Goal: Task Accomplishment & Management: Manage account settings

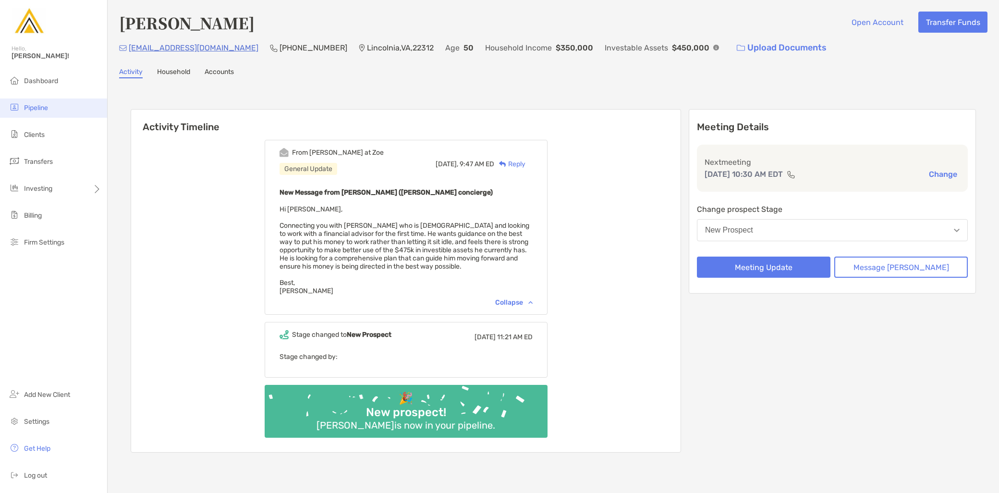
click at [39, 113] on li "Pipeline" at bounding box center [53, 107] width 107 height 19
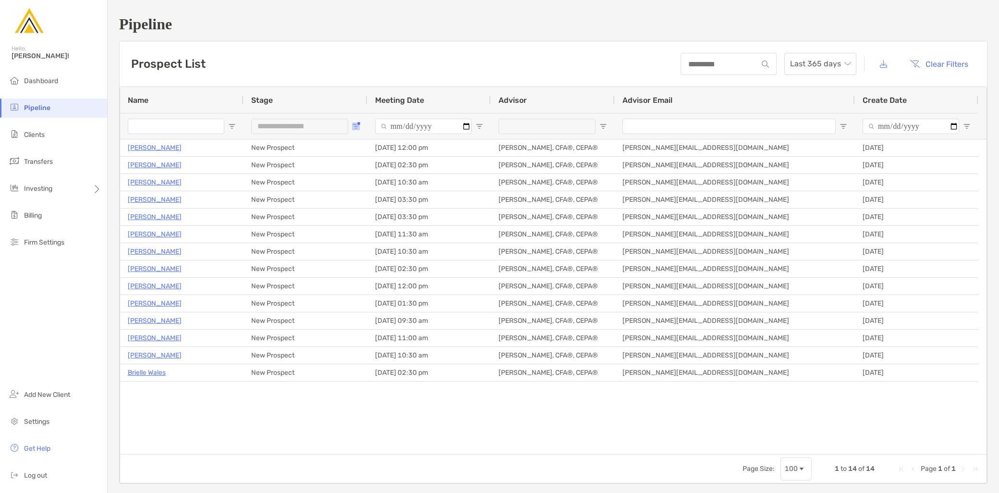
click at [355, 126] on span "Open Filter Menu" at bounding box center [356, 126] width 8 height 8
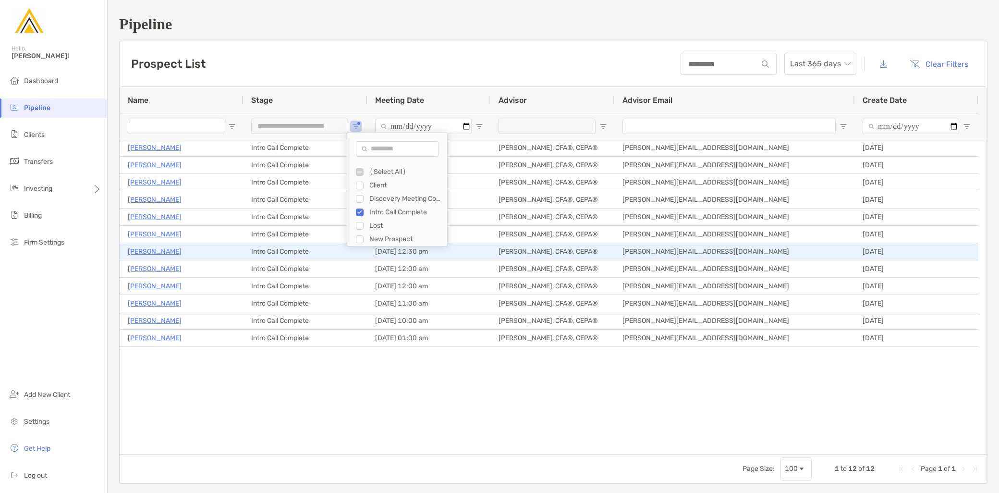
click at [166, 251] on p "Allison Boucher" at bounding box center [155, 251] width 54 height 12
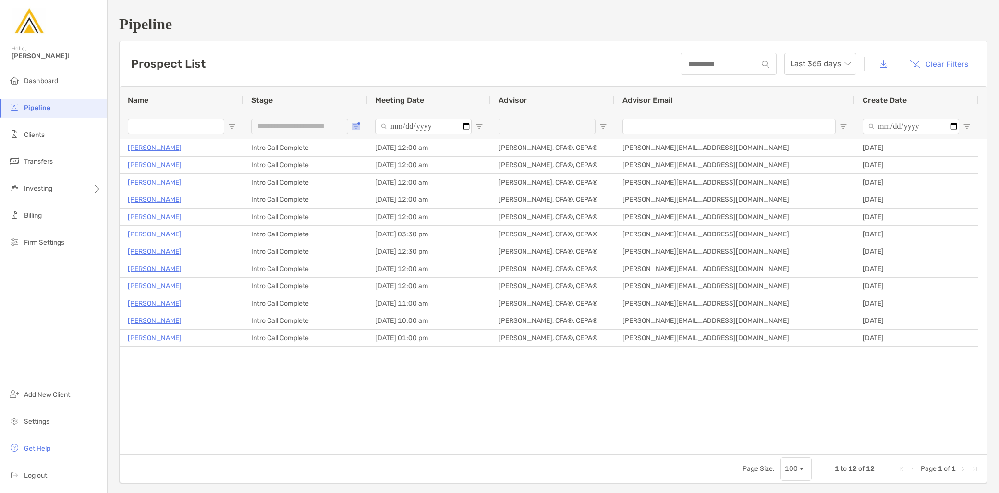
click at [358, 122] on button "Open Filter Menu" at bounding box center [356, 126] width 8 height 8
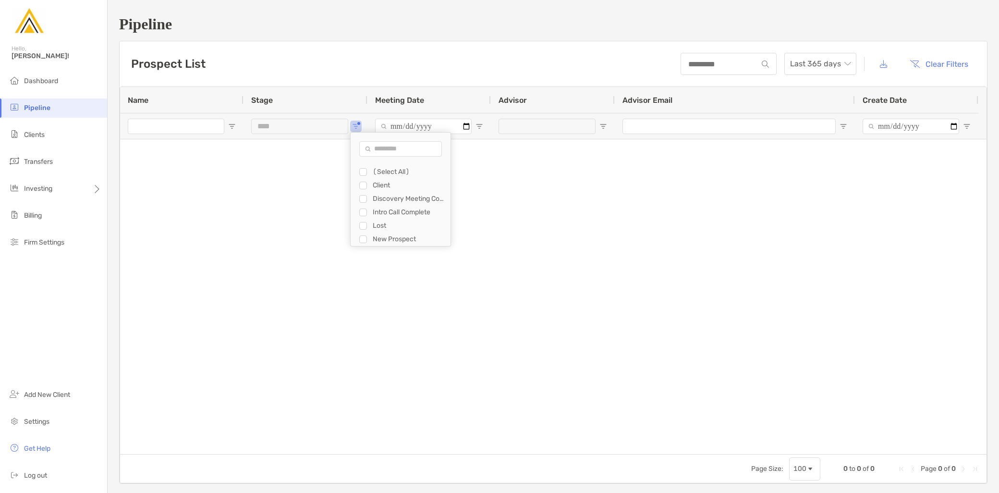
type input "**********"
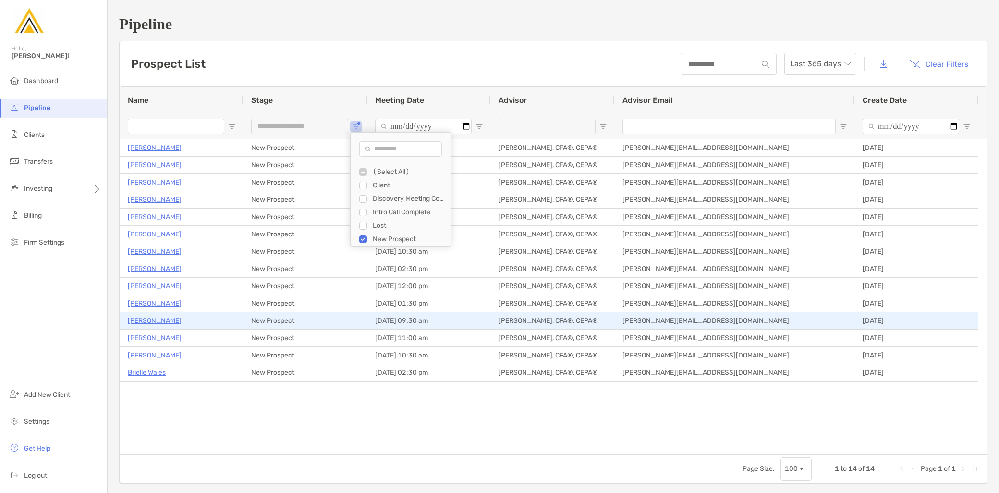
click at [162, 323] on p "Bobby Kozora" at bounding box center [155, 320] width 54 height 12
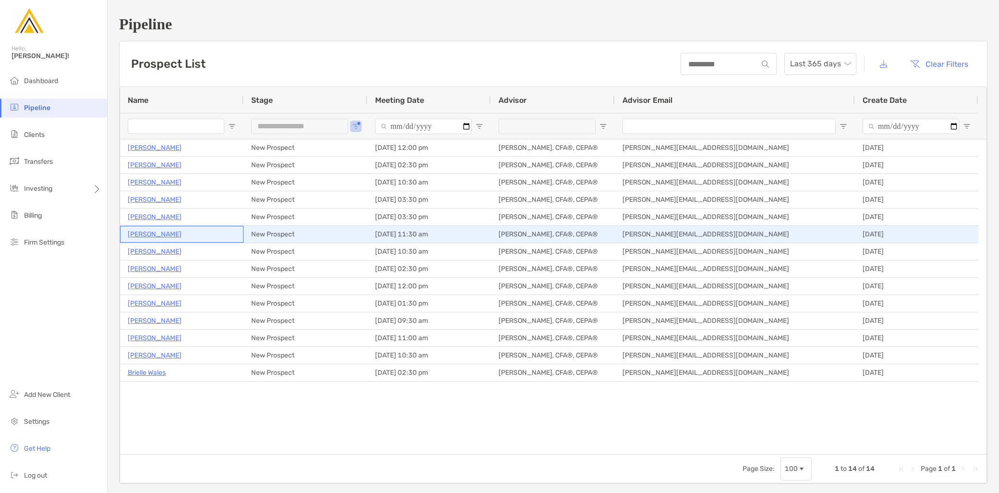
click at [167, 230] on p "[PERSON_NAME]" at bounding box center [155, 234] width 54 height 12
click at [157, 233] on p "Stephen Vitulli" at bounding box center [155, 234] width 54 height 12
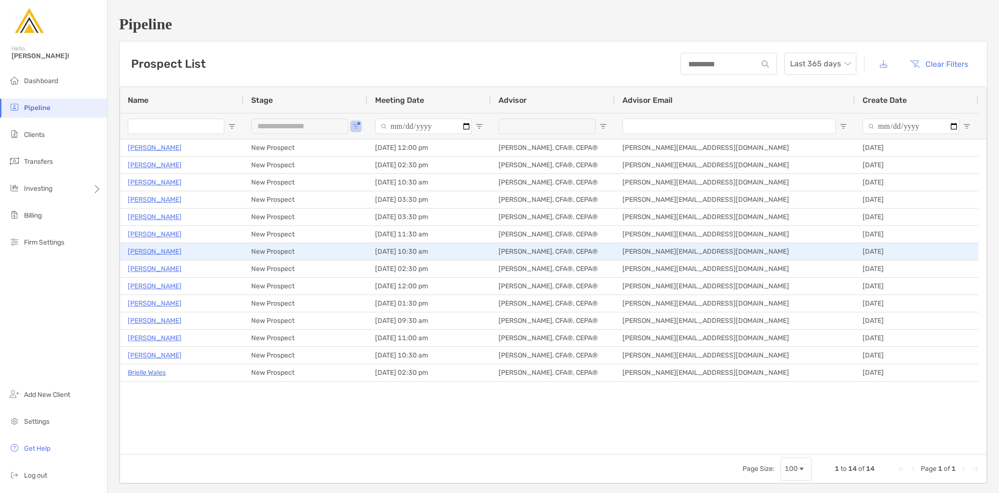
click at [151, 253] on p "Adnan Nafa" at bounding box center [155, 251] width 54 height 12
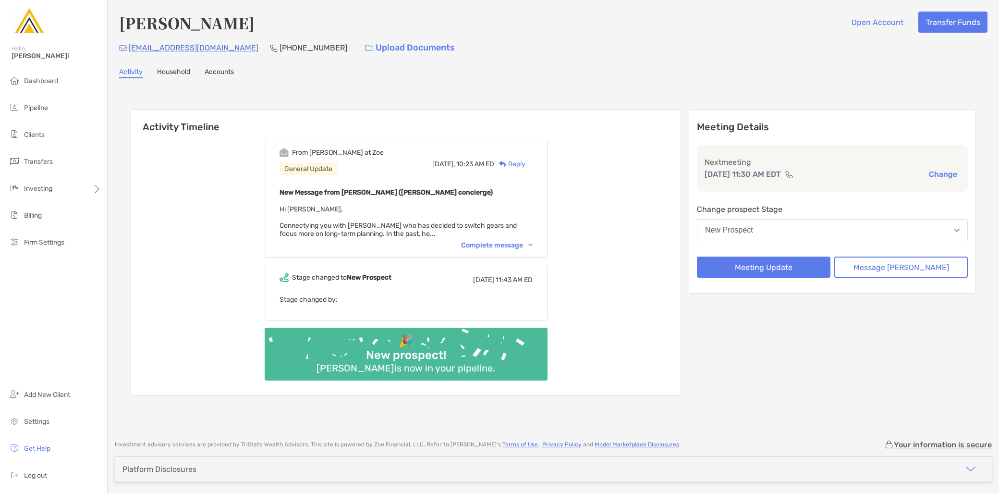
click at [531, 241] on div "Complete message" at bounding box center [497, 245] width 72 height 8
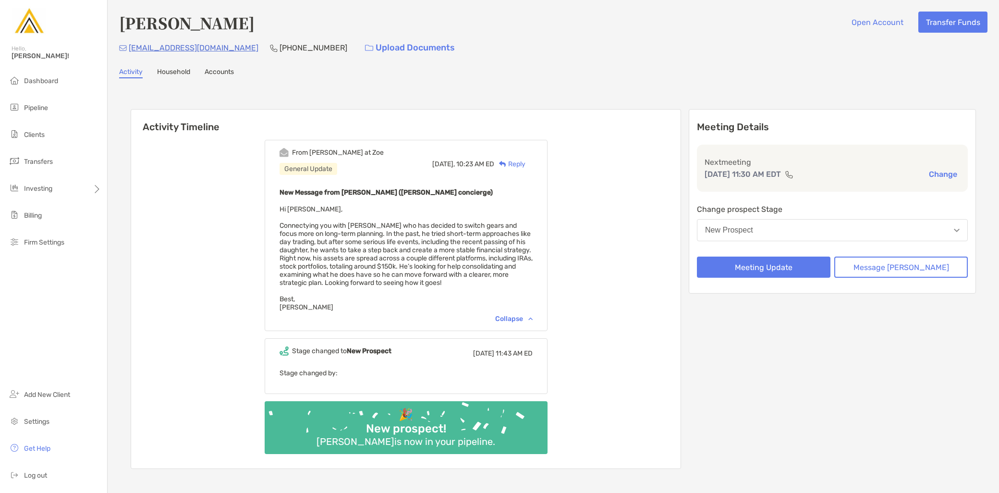
click at [798, 222] on button "New Prospect" at bounding box center [832, 230] width 271 height 22
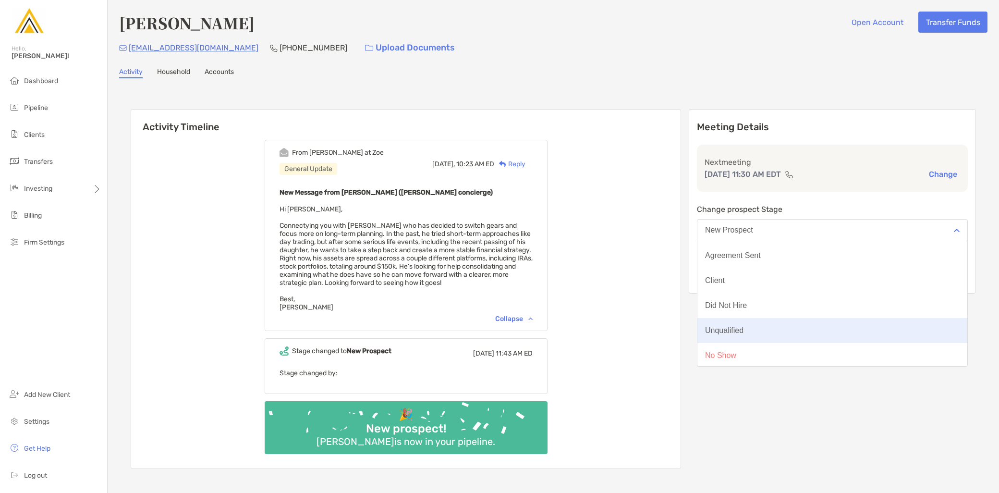
scroll to position [74, 0]
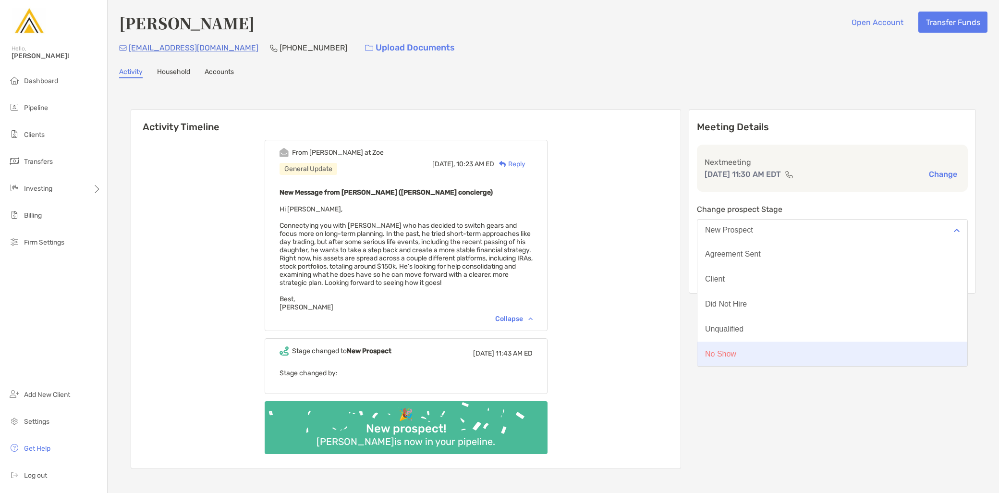
click at [805, 346] on button "No Show" at bounding box center [832, 353] width 270 height 25
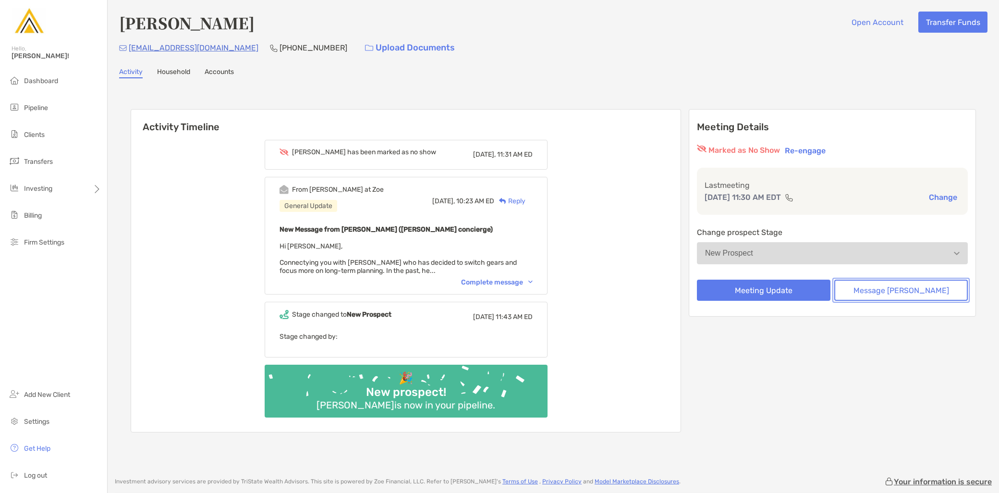
click at [907, 287] on button "Message [PERSON_NAME]" at bounding box center [900, 289] width 133 height 21
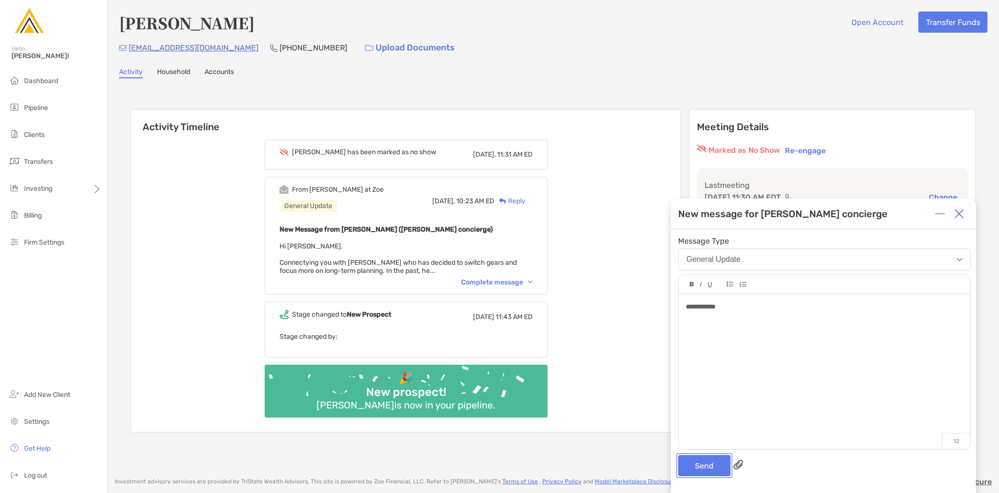
click at [705, 465] on button "Send" at bounding box center [704, 465] width 52 height 21
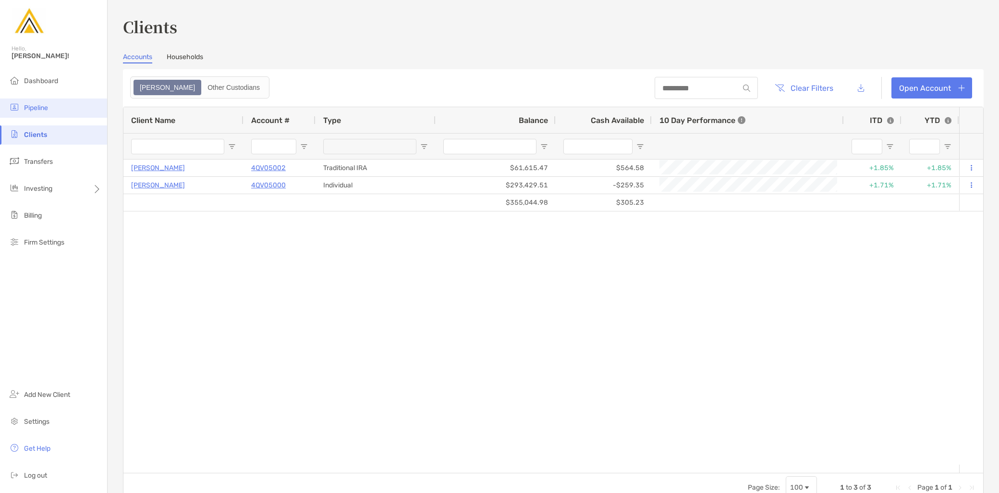
click at [43, 109] on span "Pipeline" at bounding box center [36, 108] width 24 height 8
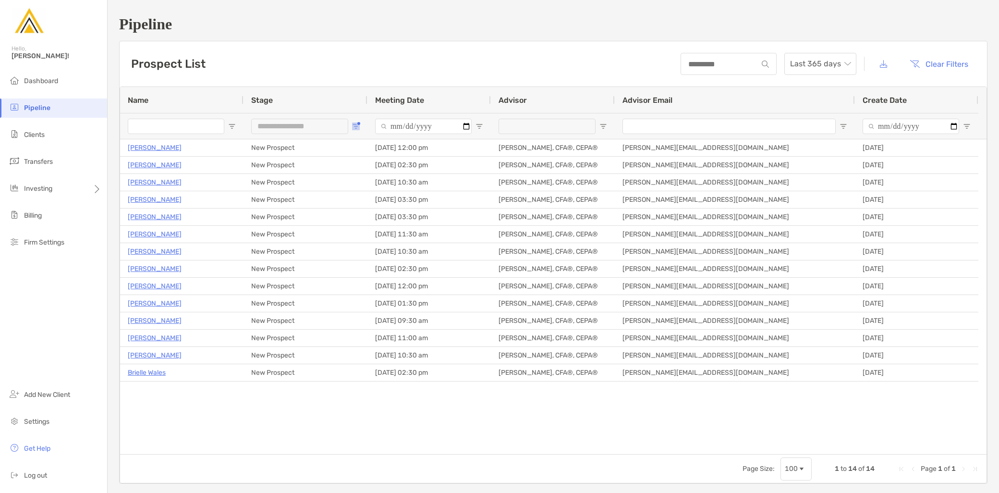
click at [354, 128] on span "Open Filter Menu" at bounding box center [356, 126] width 8 height 8
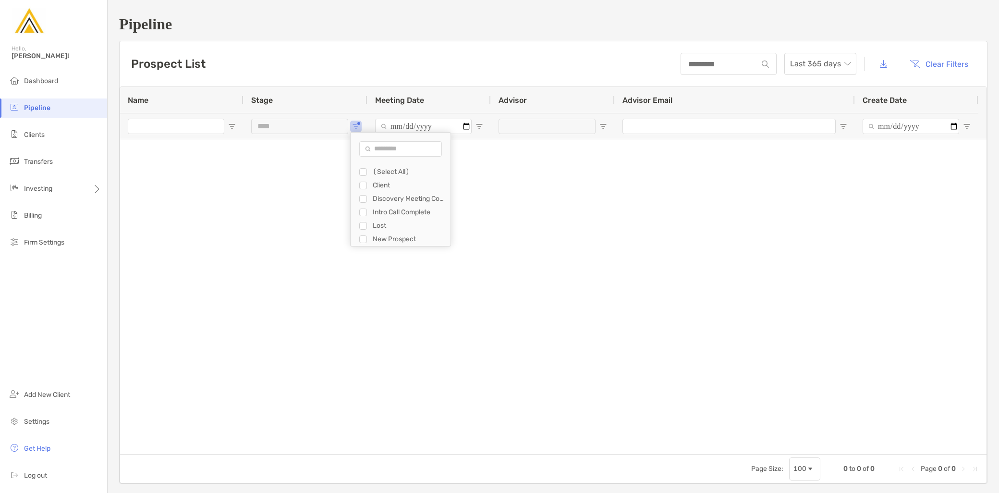
type input "**********"
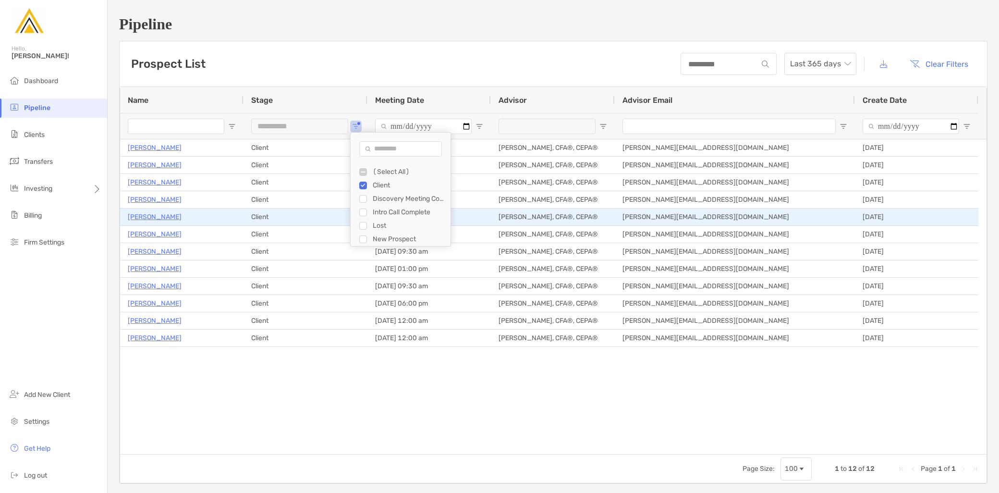
click at [156, 216] on p "[PERSON_NAME]" at bounding box center [155, 217] width 54 height 12
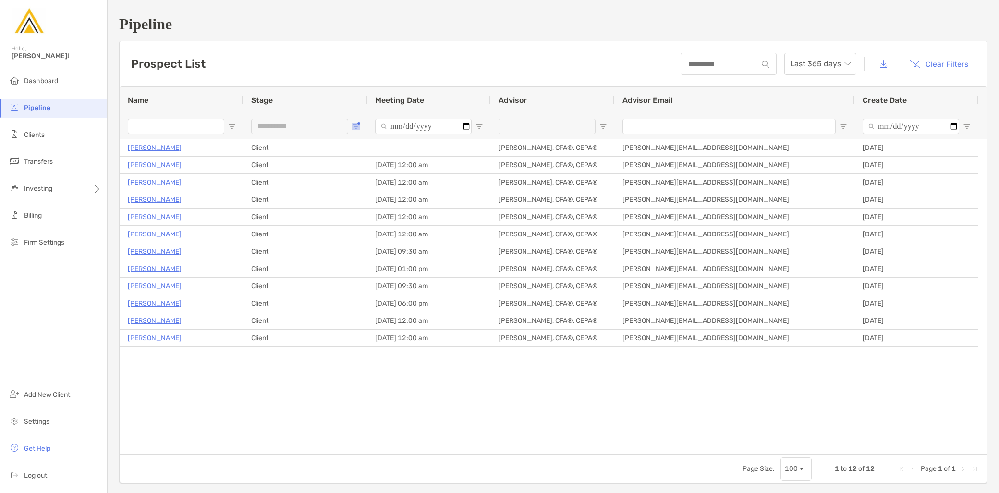
click at [356, 126] on span "Open Filter Menu" at bounding box center [356, 126] width 8 height 8
click at [48, 131] on li "Clients" at bounding box center [53, 134] width 107 height 19
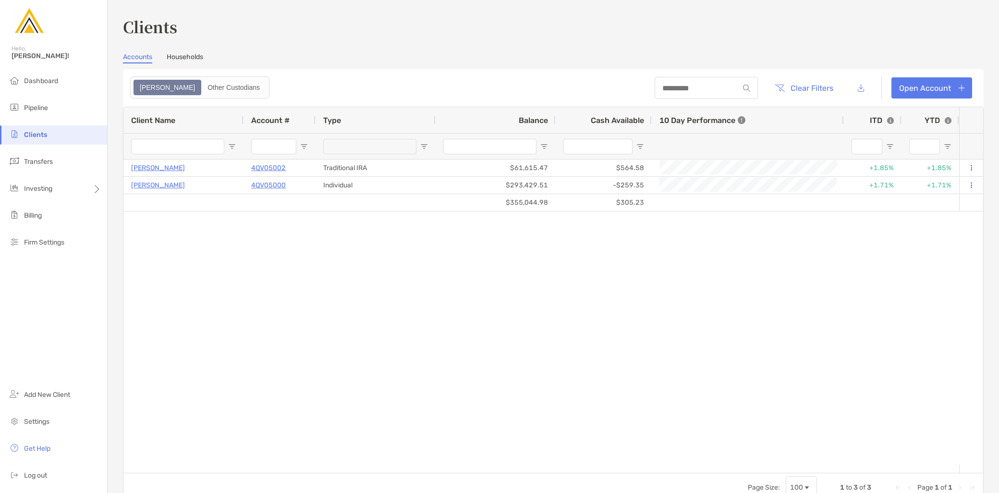
click at [204, 95] on div "Zoe Other Custodians" at bounding box center [199, 87] width 139 height 22
click at [202, 86] on div "Other Custodians" at bounding box center [233, 87] width 63 height 13
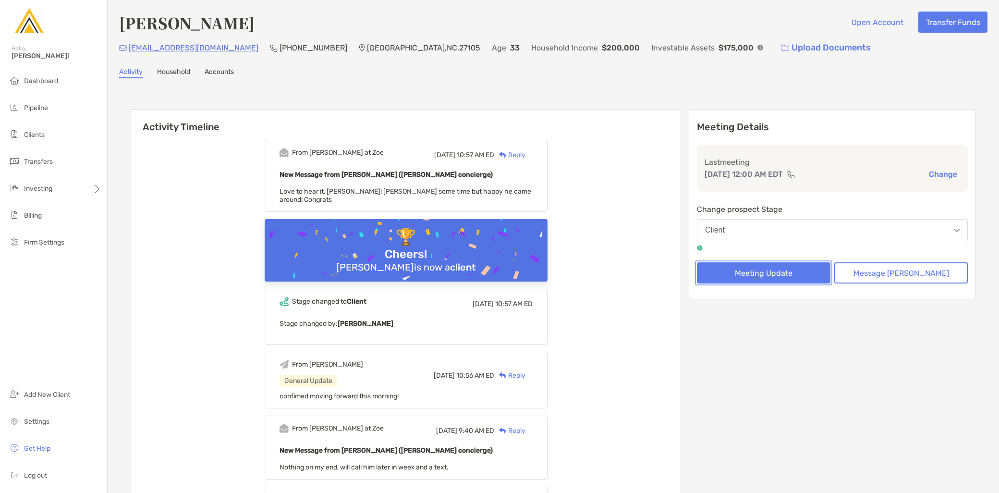
click at [764, 274] on button "Meeting Update" at bounding box center [763, 272] width 133 height 21
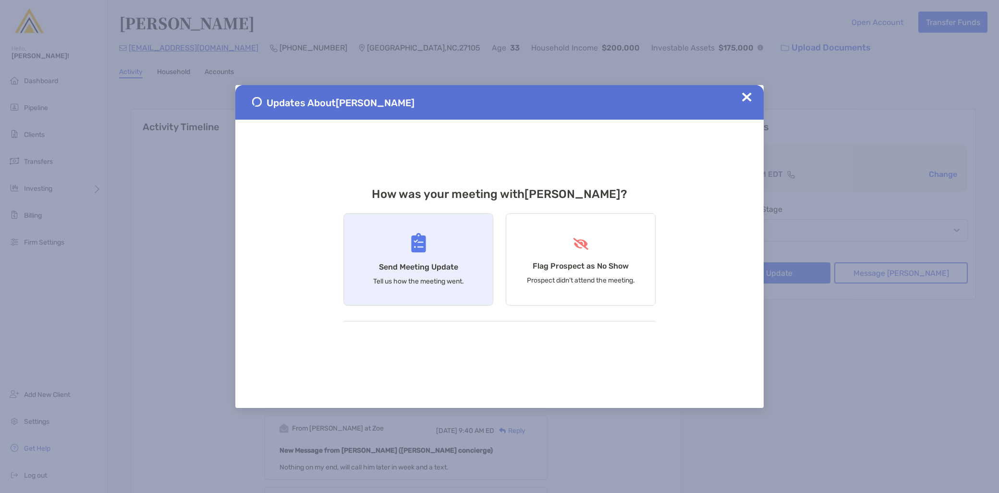
click at [400, 286] on div "Send Meeting Update Tell us how the meeting went." at bounding box center [418, 259] width 150 height 92
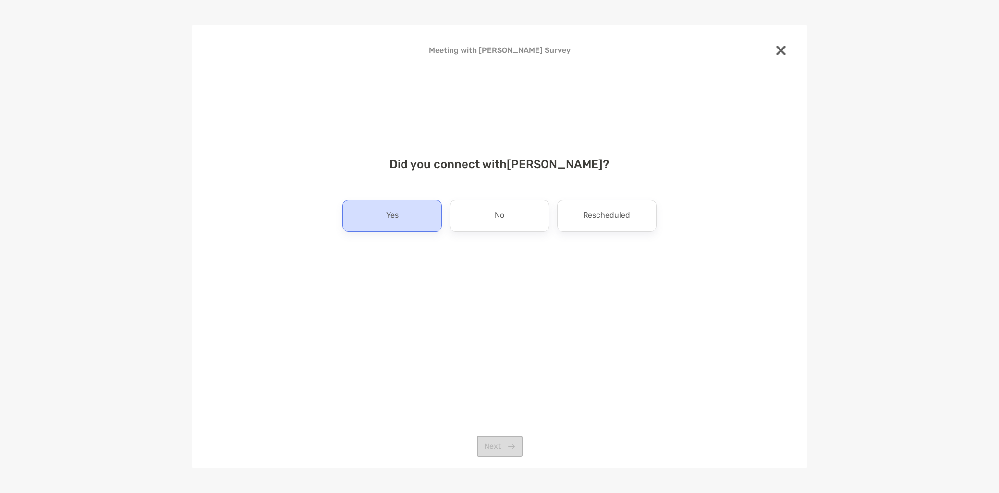
click at [405, 221] on div "Yes" at bounding box center [391, 216] width 99 height 32
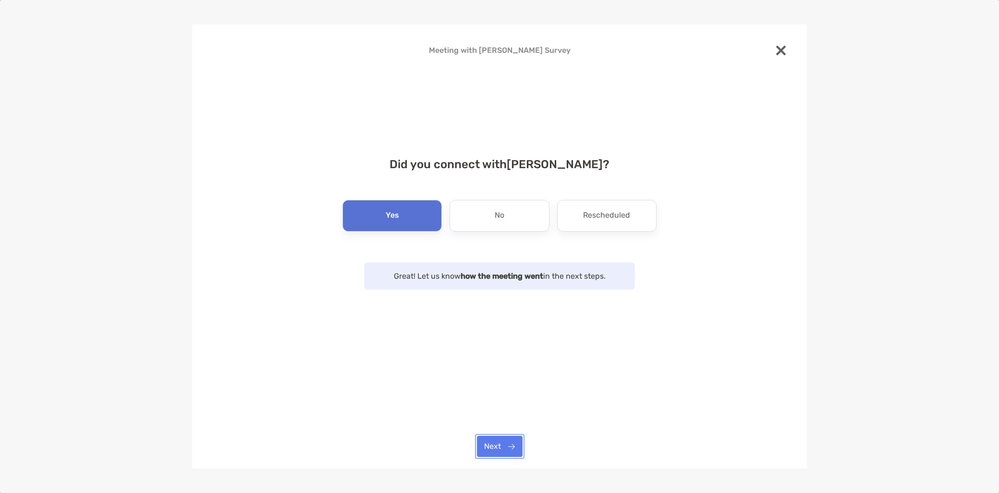
click at [504, 447] on button "Next" at bounding box center [500, 445] width 46 height 21
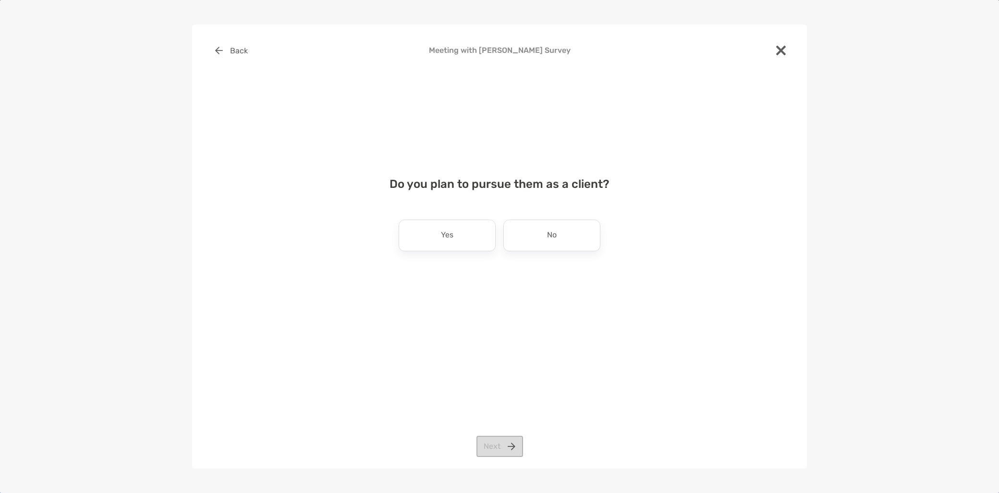
click at [457, 255] on div "Do you plan to pursue them as a client? Yes No Next" at bounding box center [499, 224] width 584 height 116
click at [454, 246] on div "Yes" at bounding box center [446, 235] width 97 height 32
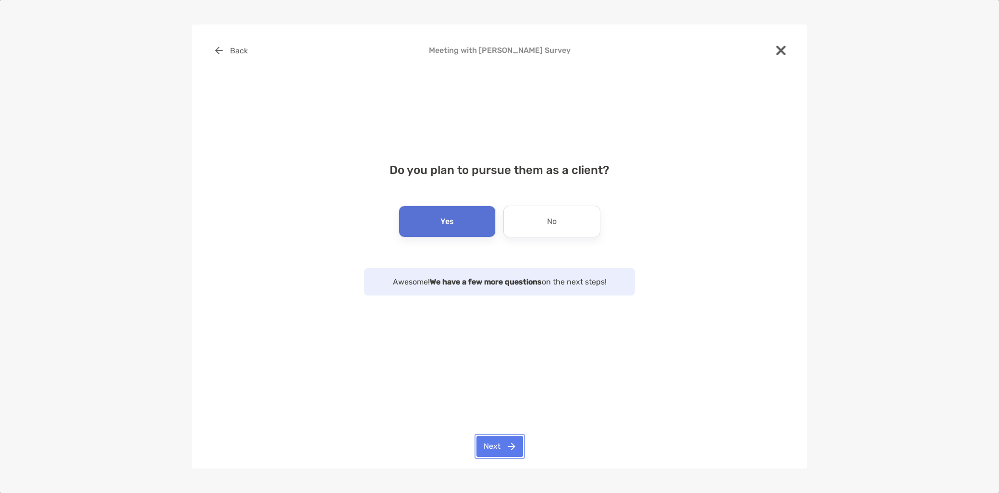
click at [515, 445] on button "Next" at bounding box center [499, 445] width 47 height 21
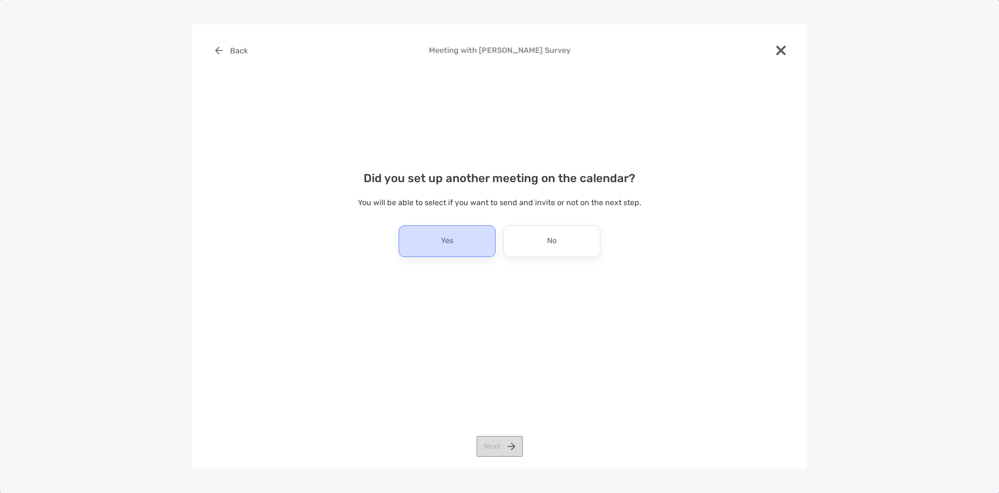
click at [462, 252] on div "Yes" at bounding box center [446, 241] width 97 height 32
click at [506, 444] on button "Next" at bounding box center [499, 445] width 47 height 21
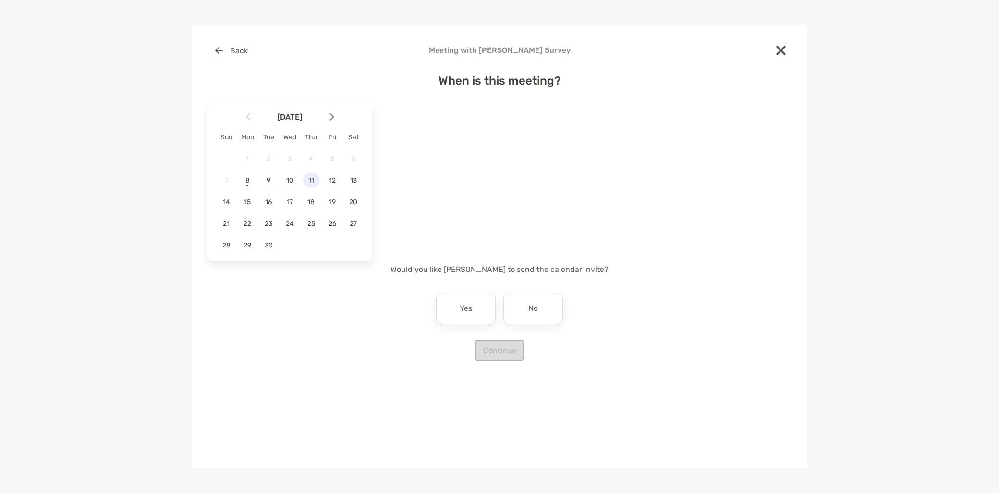
click at [313, 181] on span "11" at bounding box center [311, 180] width 16 height 8
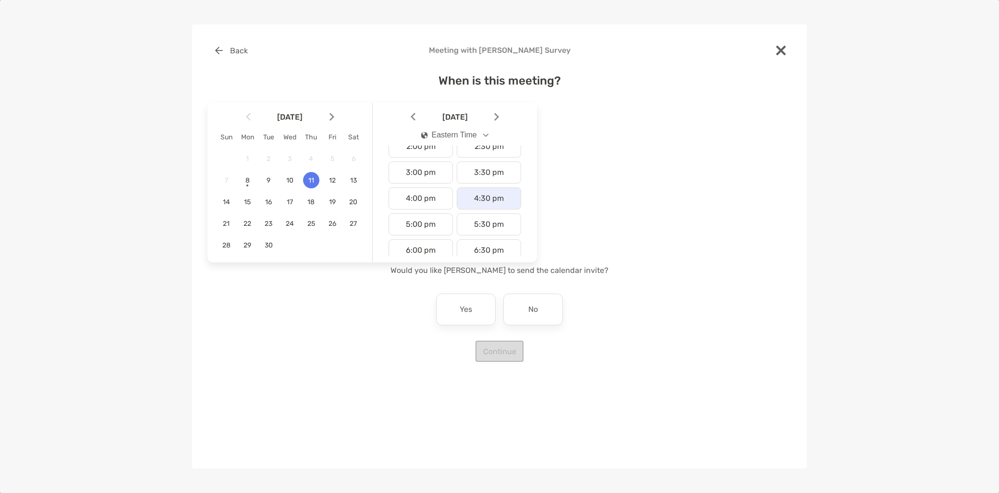
click at [481, 198] on div "4:30 pm" at bounding box center [489, 198] width 64 height 22
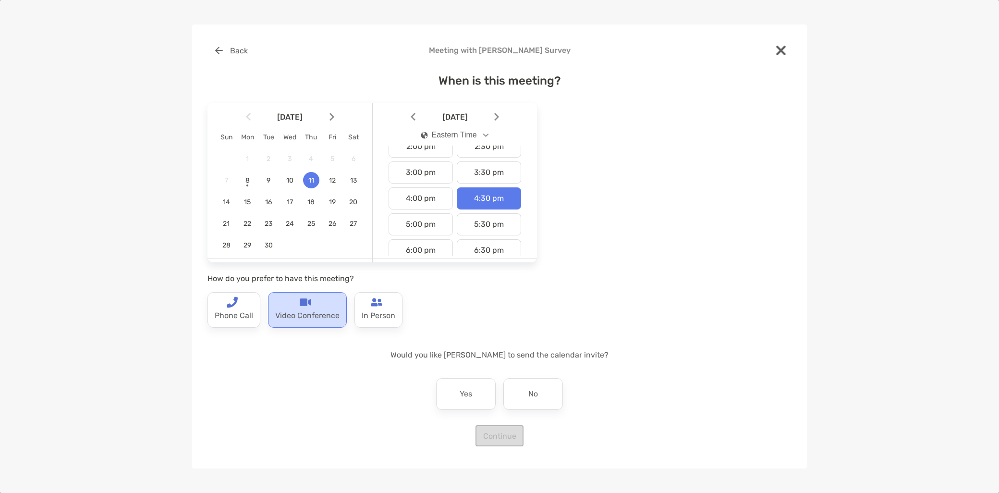
click at [287, 308] on p "Video Conference" at bounding box center [307, 315] width 64 height 15
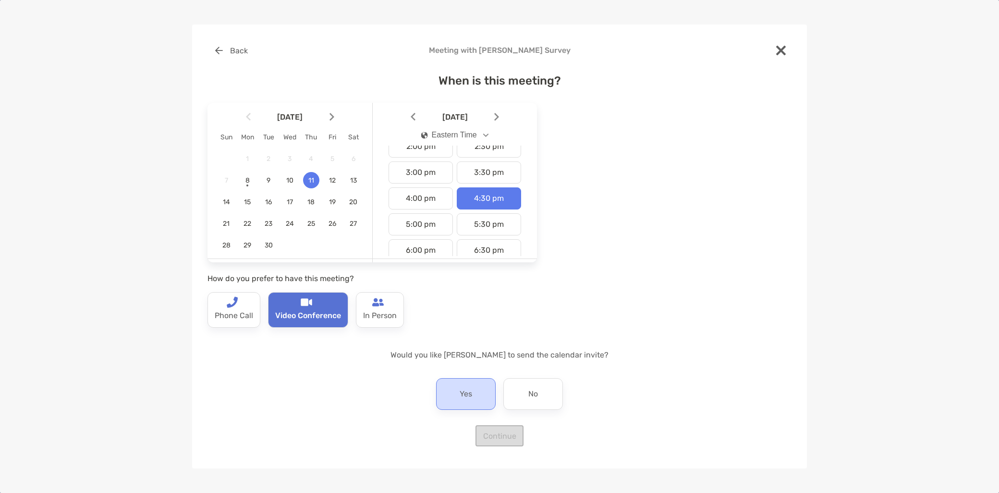
click at [449, 395] on div "Yes" at bounding box center [466, 394] width 60 height 32
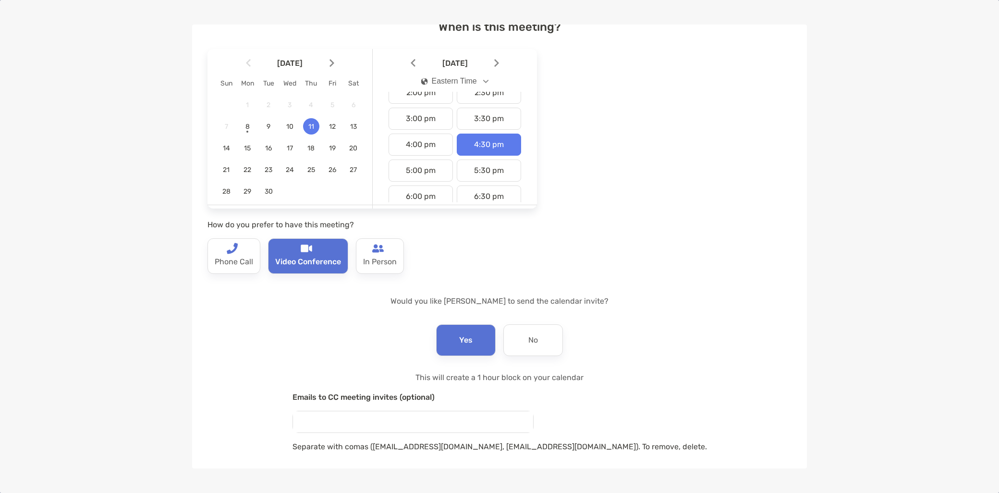
scroll to position [96, 0]
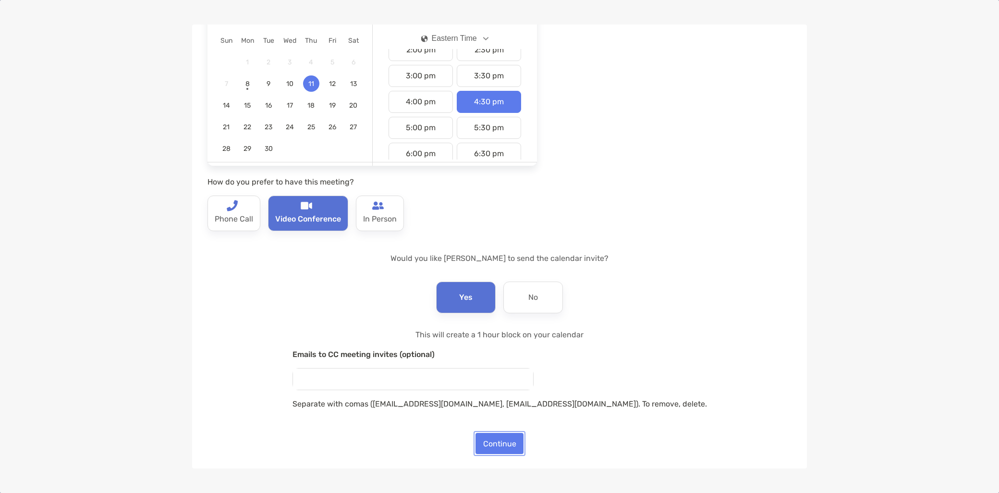
click at [501, 447] on button "Continue" at bounding box center [499, 443] width 48 height 21
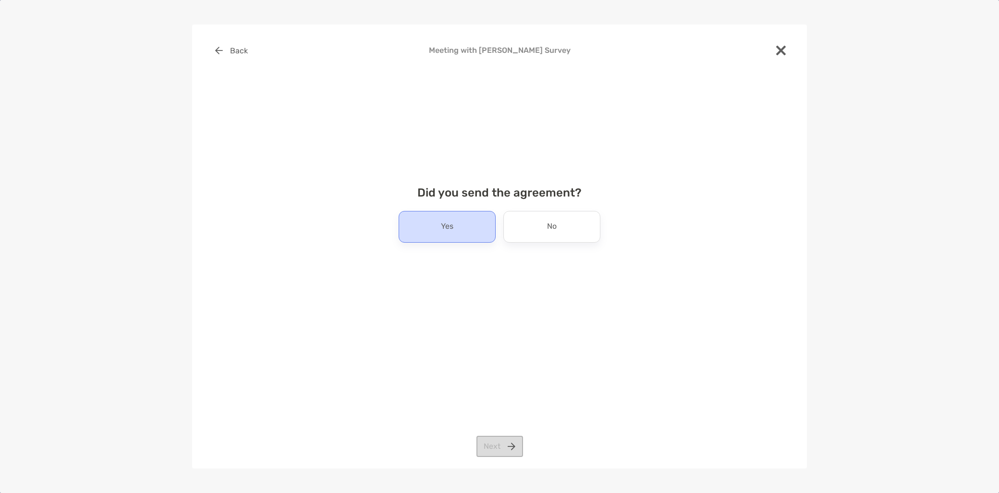
click at [463, 228] on div "Yes" at bounding box center [446, 227] width 97 height 32
click at [492, 446] on button "Next" at bounding box center [499, 445] width 47 height 21
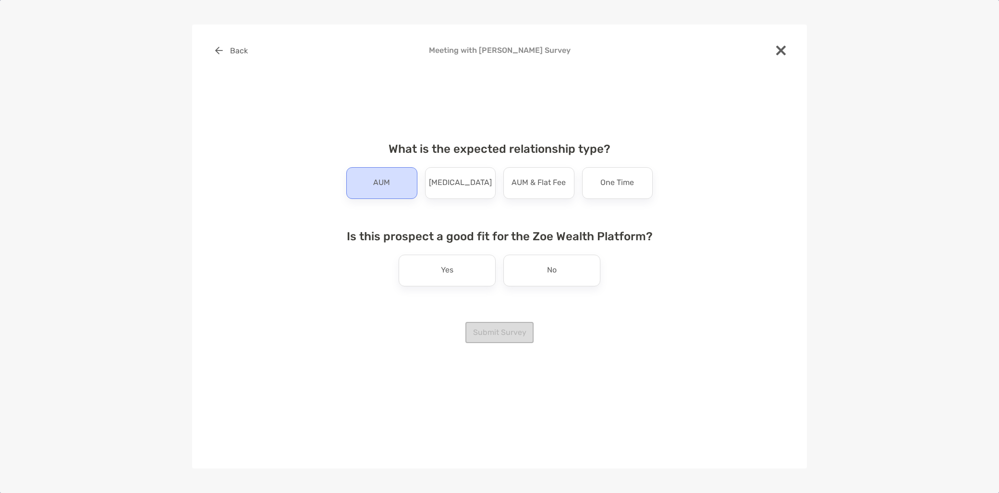
click at [365, 193] on div "AUM" at bounding box center [381, 183] width 71 height 32
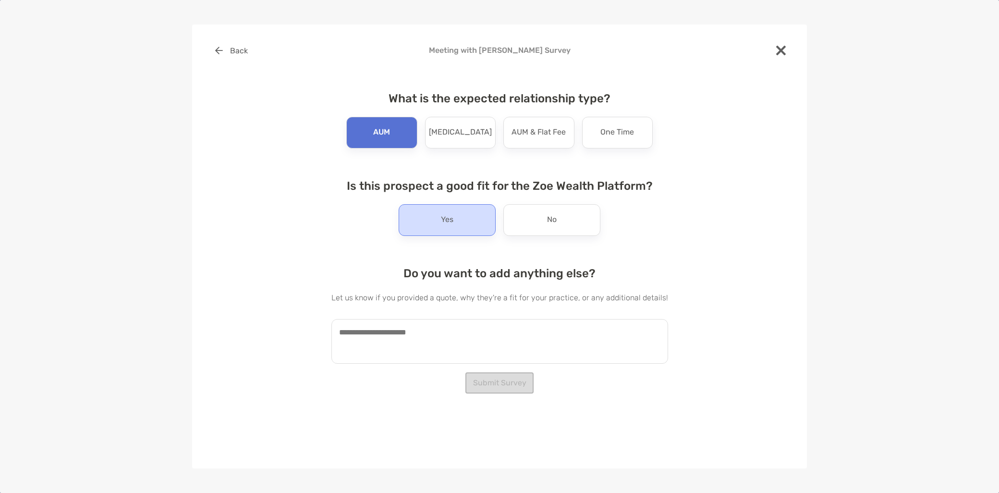
click at [443, 231] on div "Yes" at bounding box center [446, 220] width 97 height 32
click at [485, 385] on button "Submit Survey" at bounding box center [499, 382] width 68 height 21
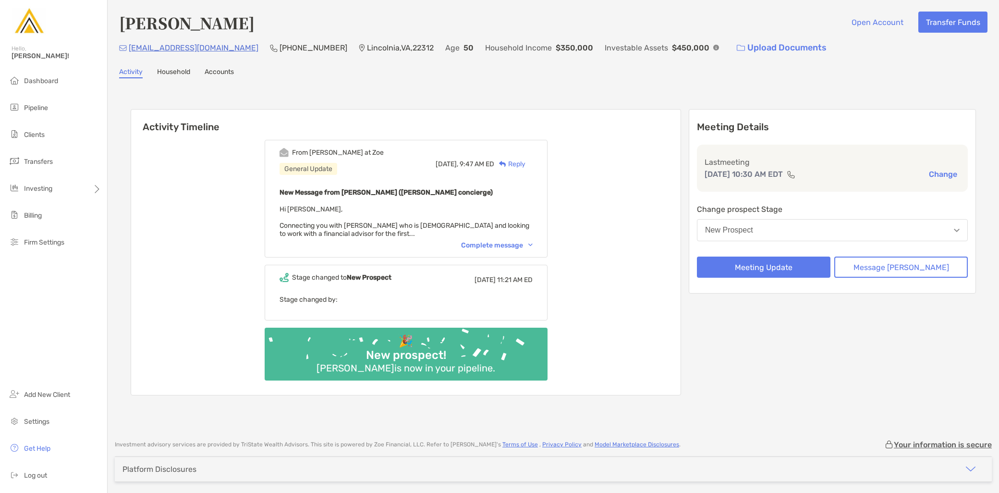
click at [753, 227] on div "New Prospect" at bounding box center [729, 230] width 48 height 9
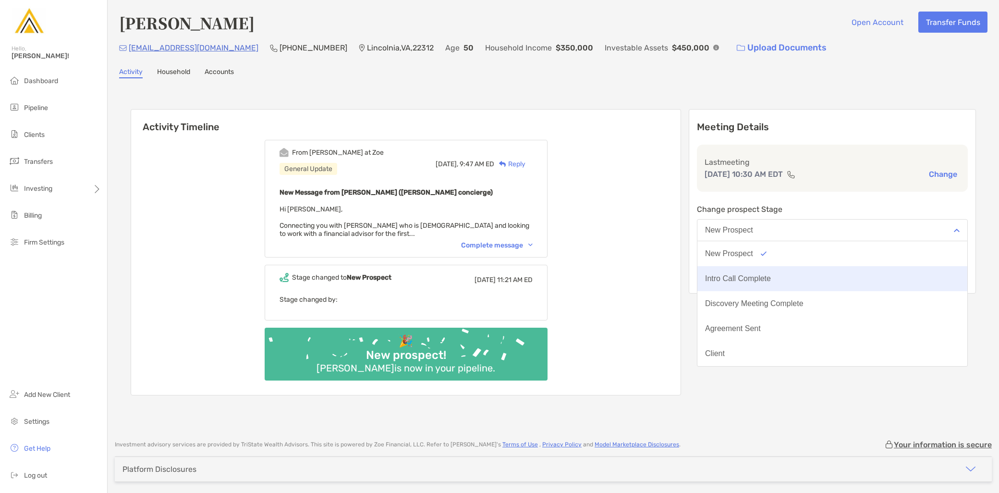
click at [771, 279] on div "Intro Call Complete" at bounding box center [738, 278] width 66 height 9
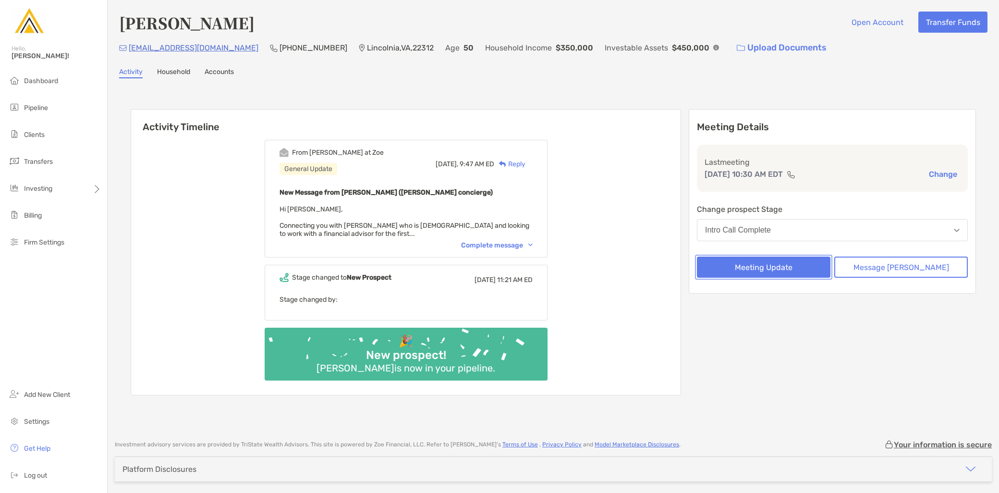
click at [776, 266] on button "Meeting Update" at bounding box center [763, 266] width 133 height 21
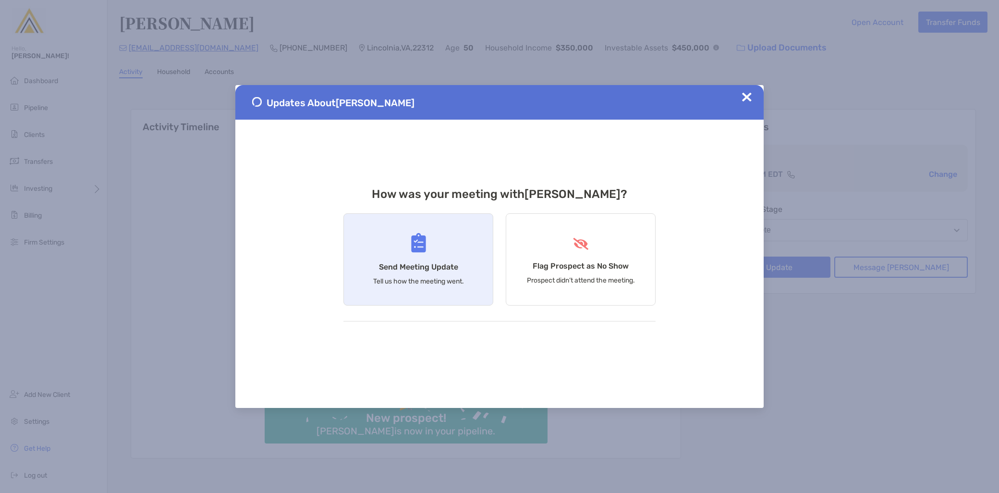
click at [369, 260] on div "Send Meeting Update Tell us how the meeting went." at bounding box center [418, 259] width 150 height 92
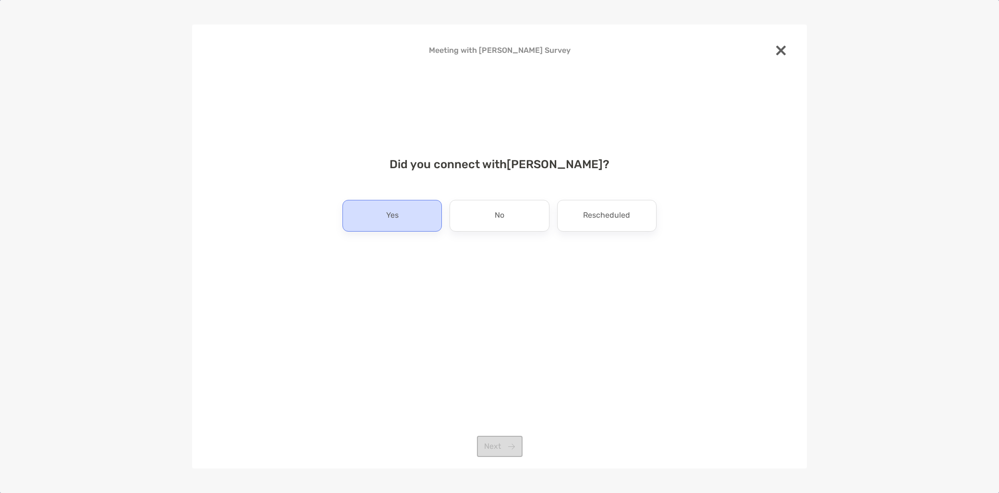
click at [363, 221] on div "Yes" at bounding box center [391, 216] width 99 height 32
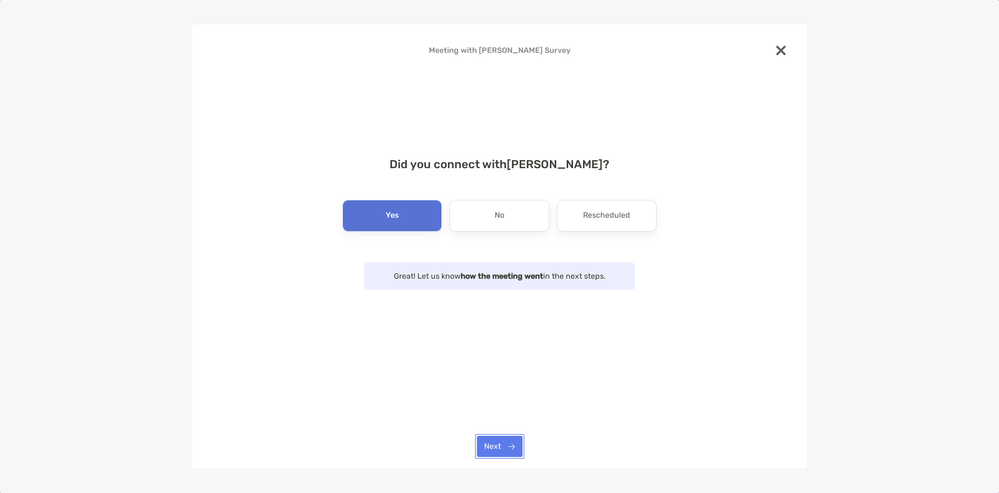
click at [501, 450] on button "Next" at bounding box center [500, 445] width 46 height 21
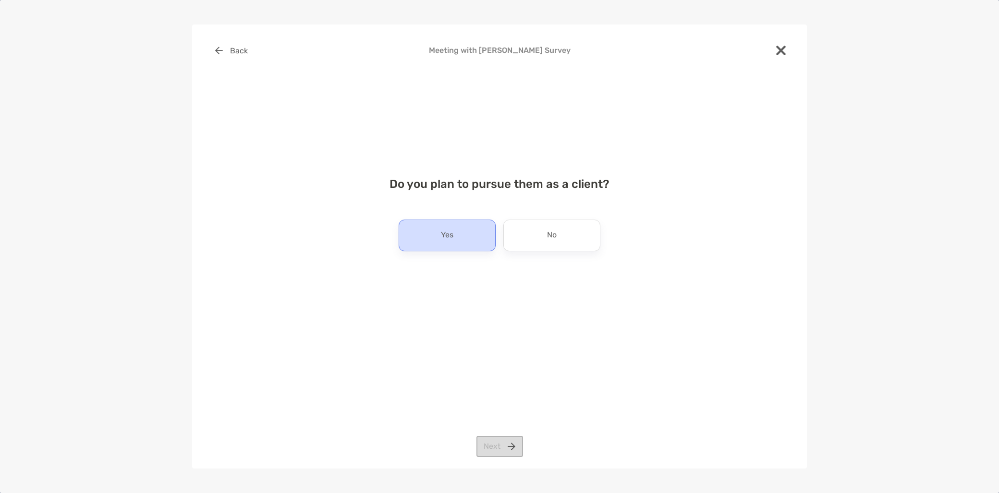
click at [432, 234] on div "Yes" at bounding box center [446, 235] width 97 height 32
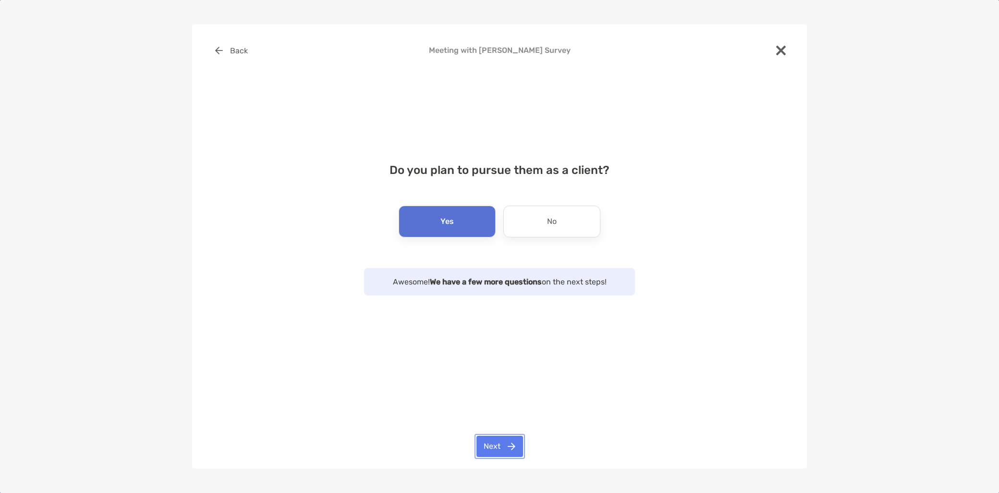
click at [497, 453] on button "Next" at bounding box center [499, 445] width 47 height 21
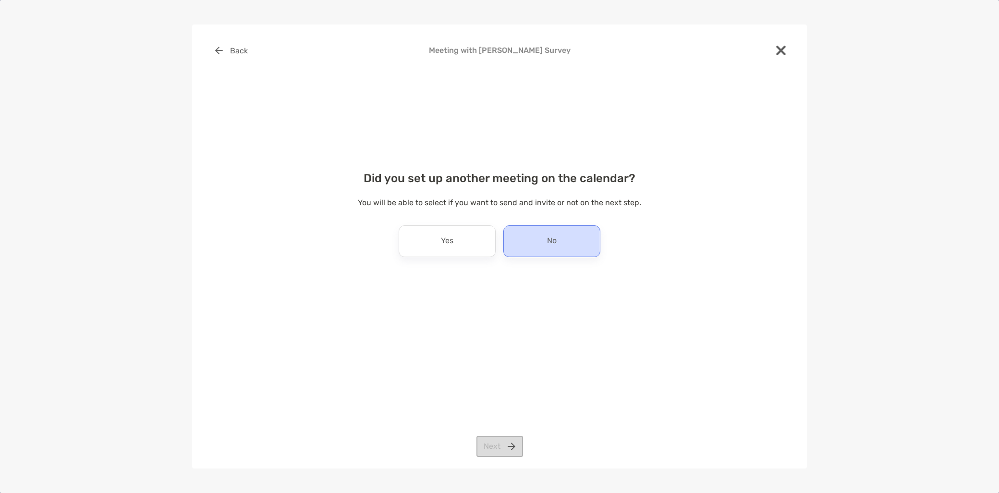
click at [553, 242] on p "No" at bounding box center [552, 240] width 10 height 15
click at [505, 448] on button "Next" at bounding box center [499, 445] width 47 height 21
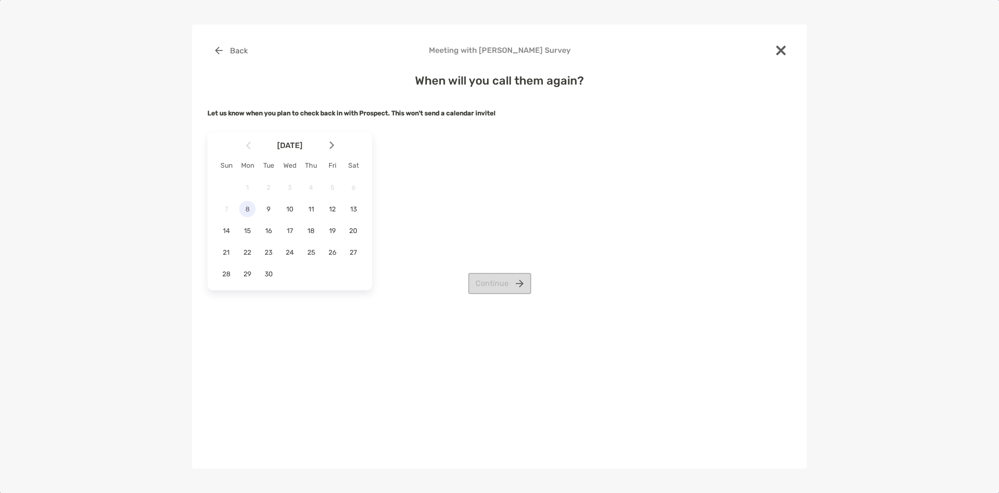
click at [242, 208] on span "8" at bounding box center [247, 209] width 16 height 8
click at [486, 284] on button "Continue" at bounding box center [499, 283] width 63 height 21
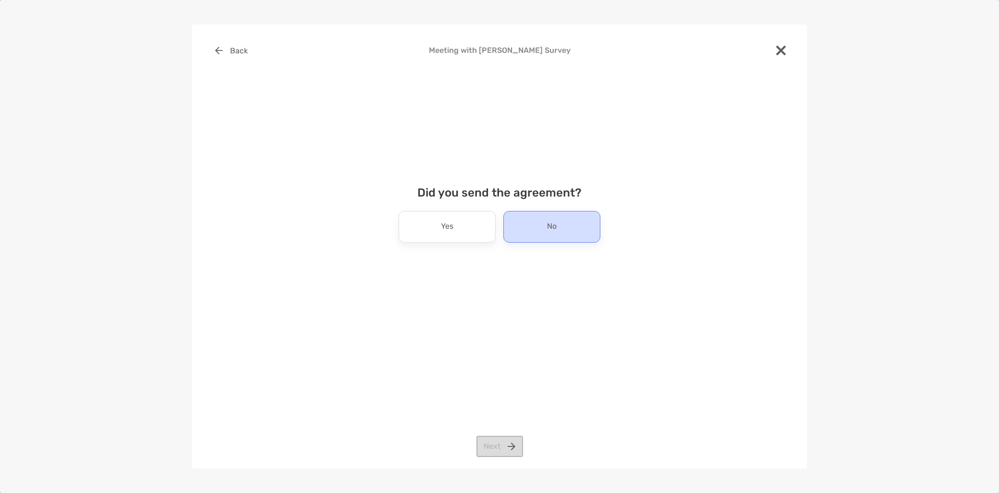
click at [552, 229] on p "No" at bounding box center [552, 226] width 10 height 15
click at [508, 449] on button "Next" at bounding box center [499, 445] width 47 height 21
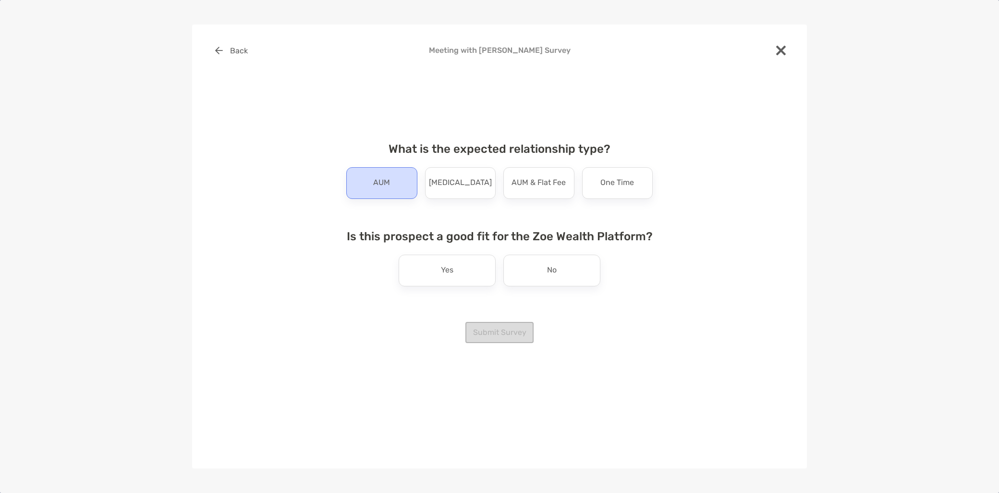
click at [365, 193] on div "AUM" at bounding box center [381, 183] width 71 height 32
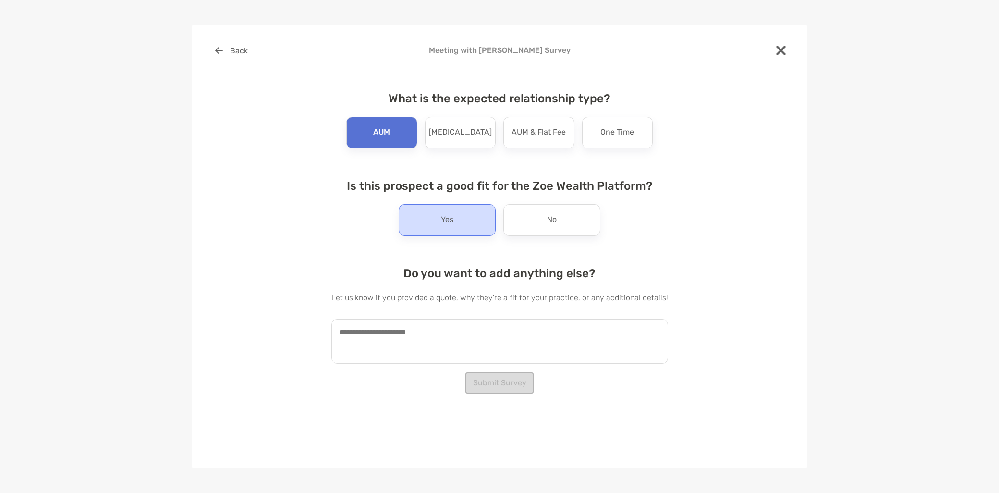
click at [424, 215] on div "Yes" at bounding box center [446, 220] width 97 height 32
click at [399, 344] on textarea at bounding box center [499, 341] width 337 height 45
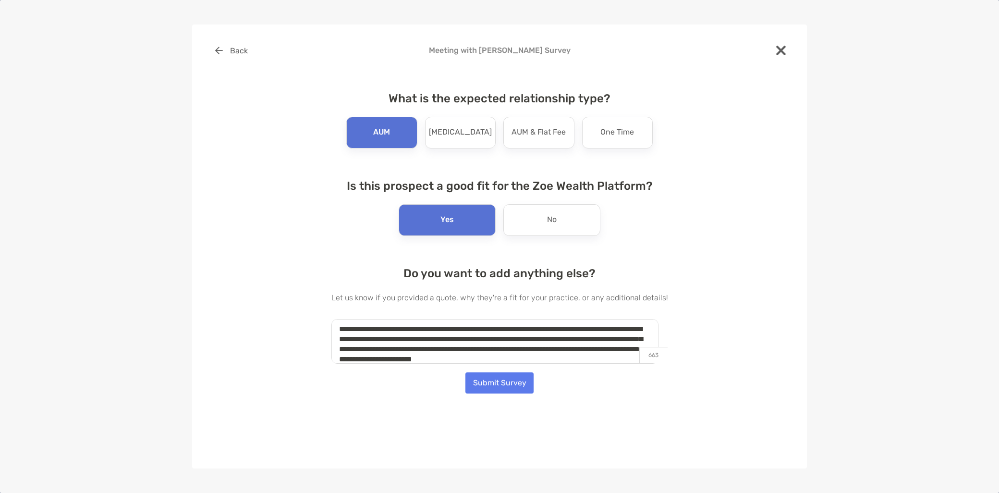
scroll to position [13, 0]
click at [565, 357] on textarea "**********" at bounding box center [494, 341] width 327 height 45
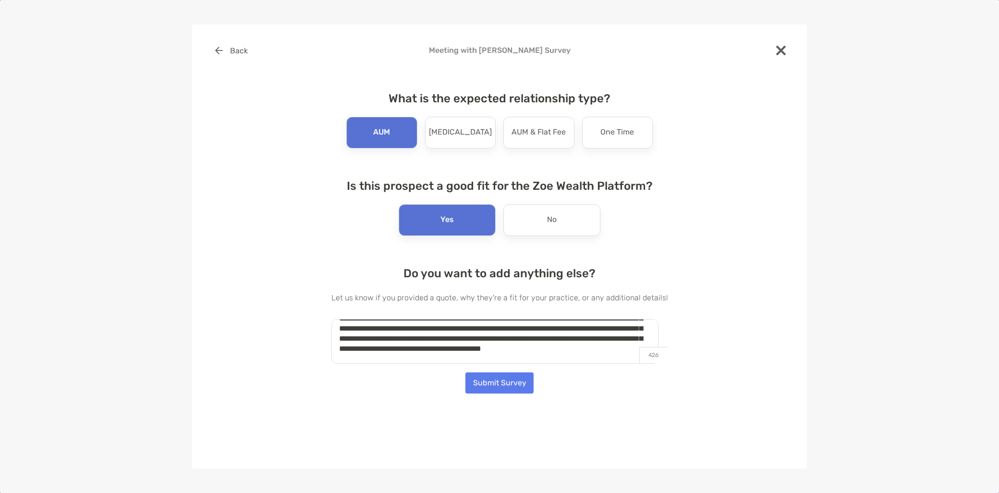
type textarea "**********"
click at [526, 384] on button "Submit Survey" at bounding box center [499, 382] width 68 height 21
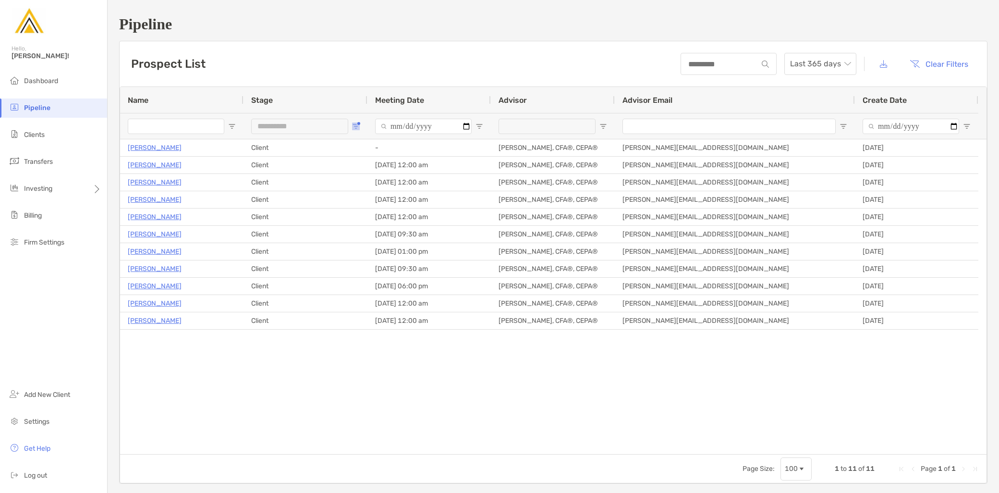
click at [355, 124] on span "Open Filter Menu" at bounding box center [356, 126] width 8 height 8
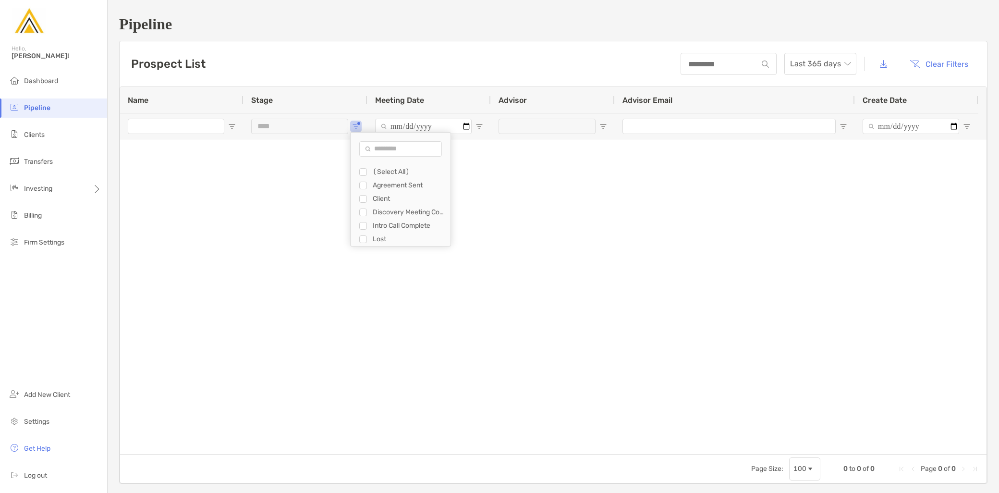
type input "**********"
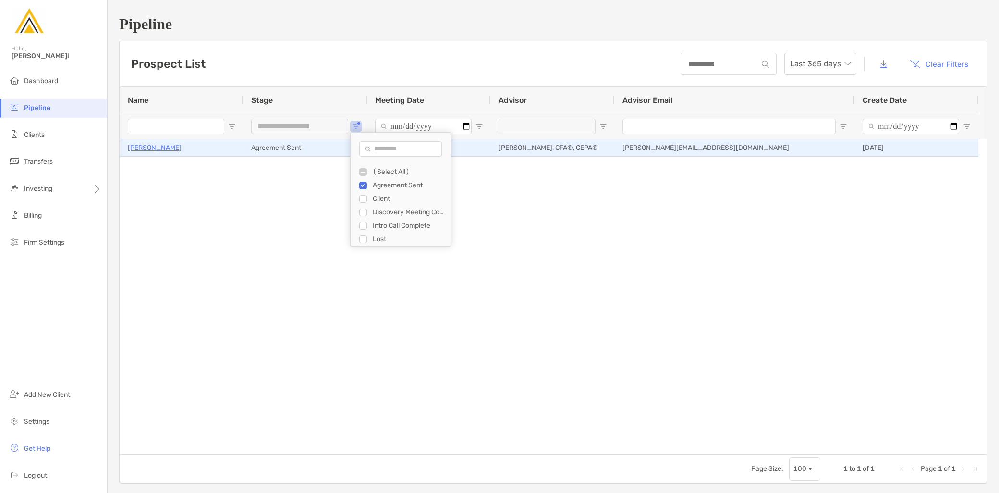
click at [173, 147] on p "[PERSON_NAME]" at bounding box center [155, 148] width 54 height 12
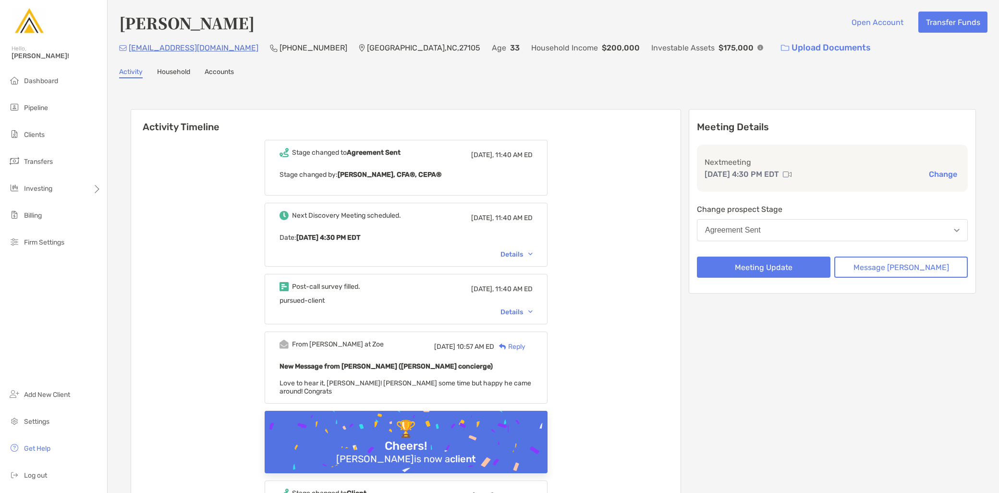
click at [848, 237] on button "Agreement Sent" at bounding box center [832, 230] width 271 height 22
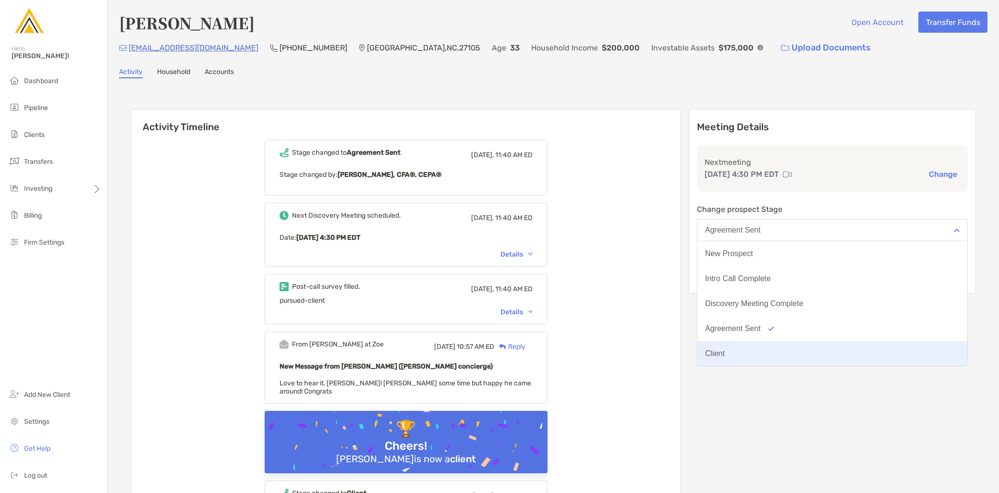
click at [777, 350] on button "Client" at bounding box center [832, 353] width 270 height 25
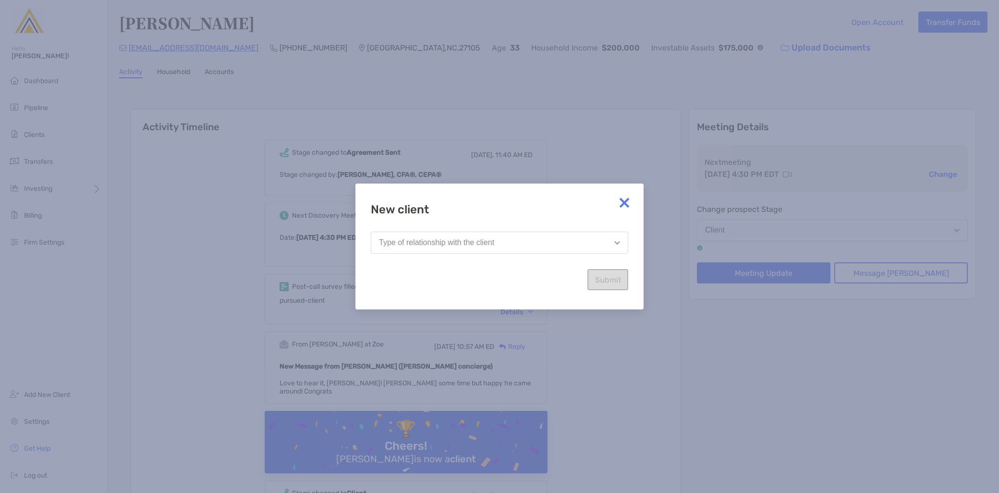
click at [517, 247] on button "Type of relationship with the client" at bounding box center [499, 242] width 257 height 22
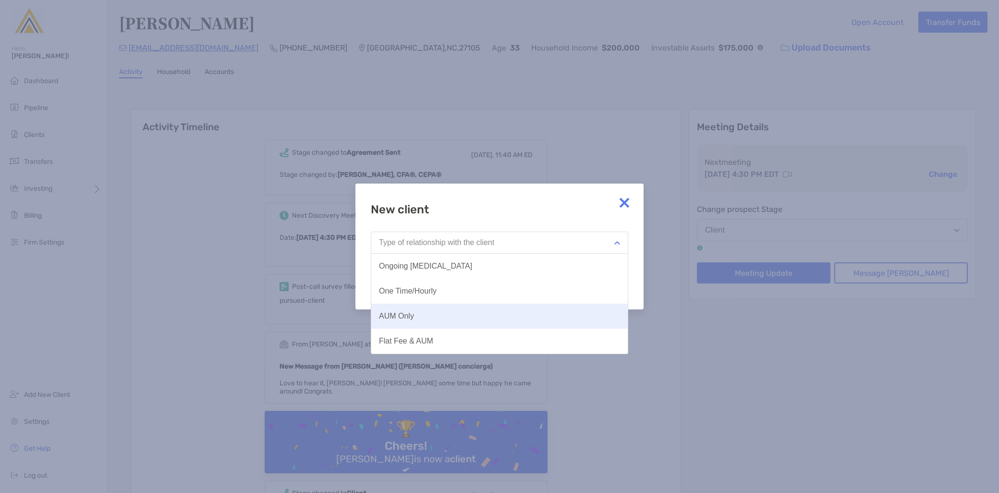
click at [505, 315] on button "AUM Only" at bounding box center [499, 315] width 256 height 25
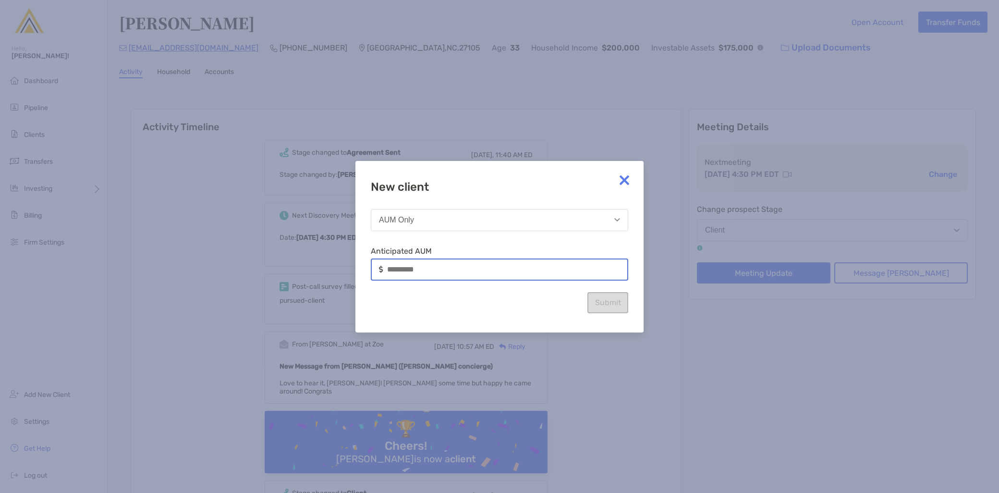
click at [506, 269] on input at bounding box center [507, 269] width 240 height 8
type input "*******"
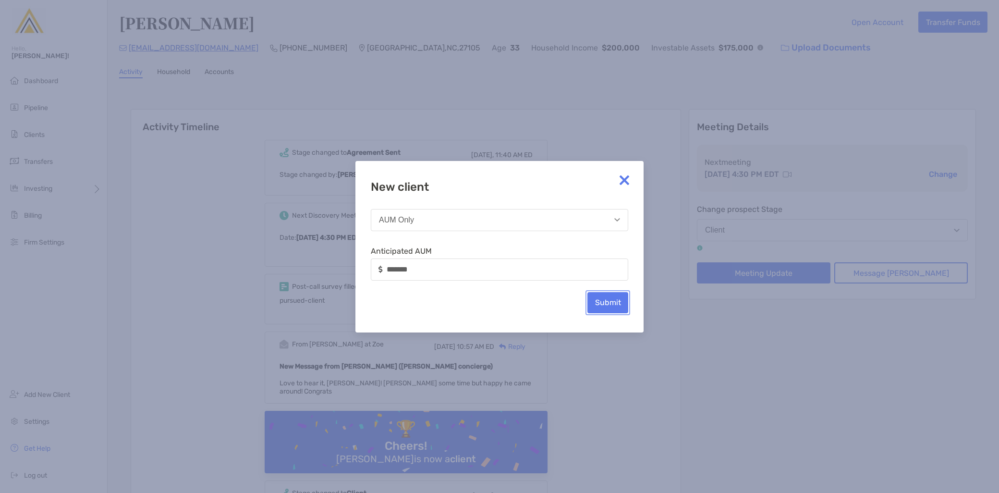
click at [616, 305] on button "Submit" at bounding box center [607, 302] width 41 height 21
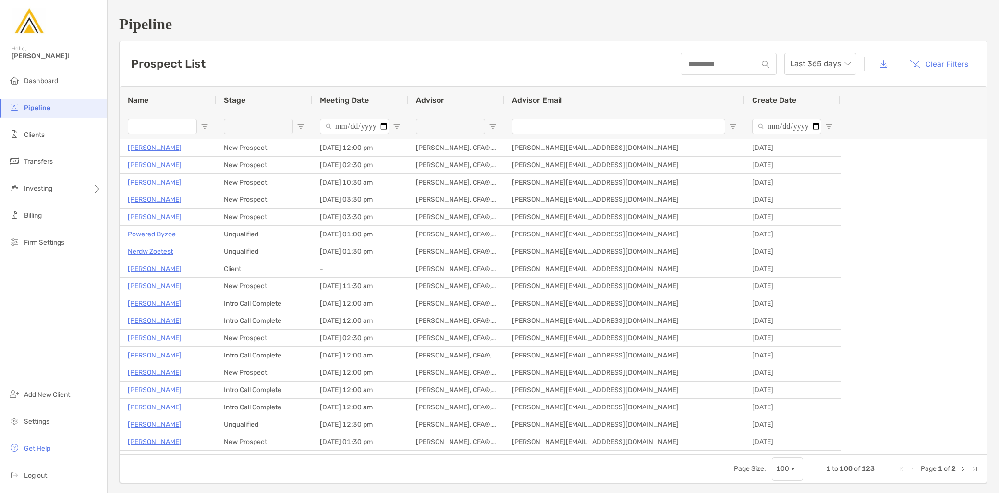
type input "***"
